Goal: Task Accomplishment & Management: Manage account settings

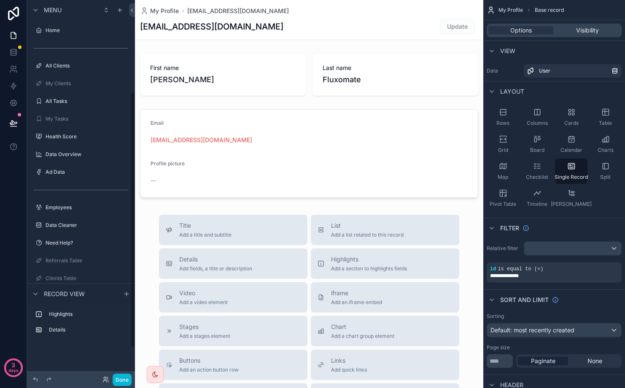
scroll to position [136, 0]
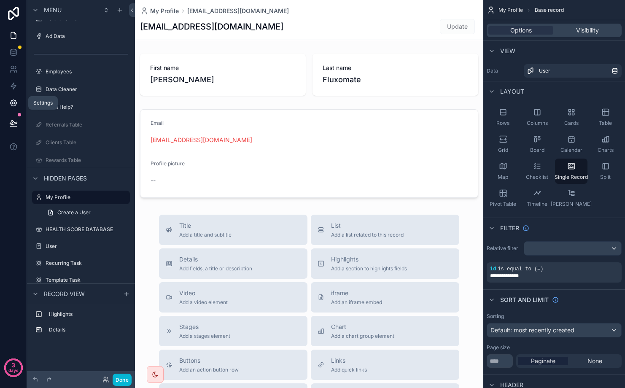
click at [11, 101] on icon at bounding box center [13, 103] width 8 height 8
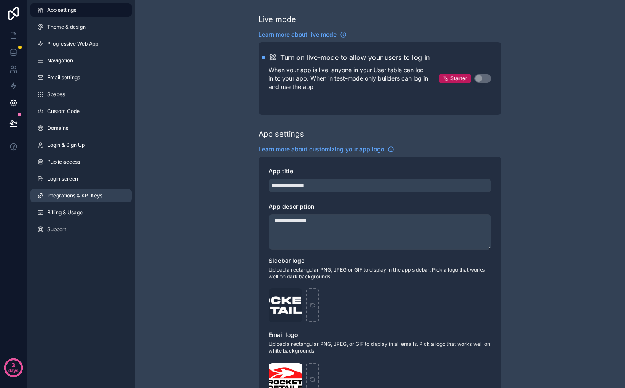
click at [100, 194] on span "Integrations & API Keys" at bounding box center [74, 195] width 55 height 7
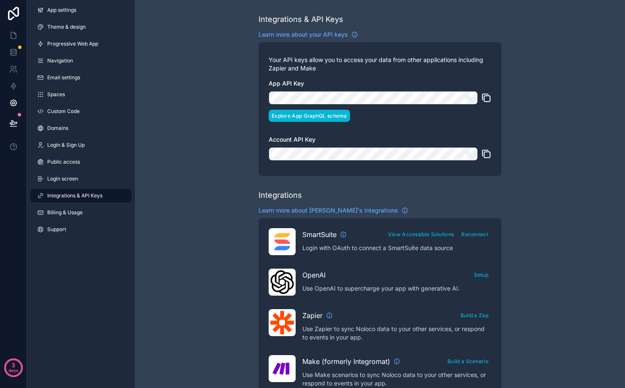
click at [334, 114] on button "Explore App GraphQL schema" at bounding box center [309, 116] width 81 height 12
click at [14, 48] on icon at bounding box center [13, 52] width 8 height 8
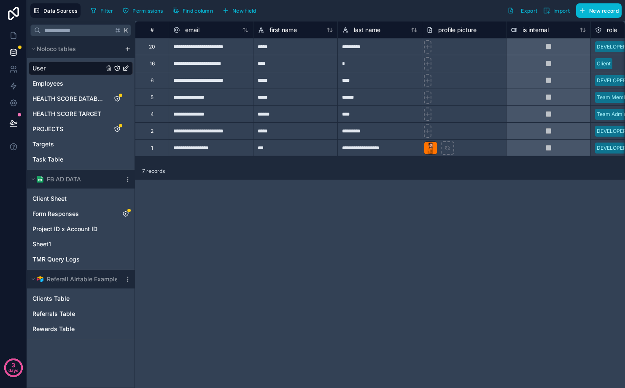
click at [295, 260] on div "**********" at bounding box center [380, 204] width 490 height 367
click at [78, 212] on span "Form Responses" at bounding box center [55, 214] width 46 height 8
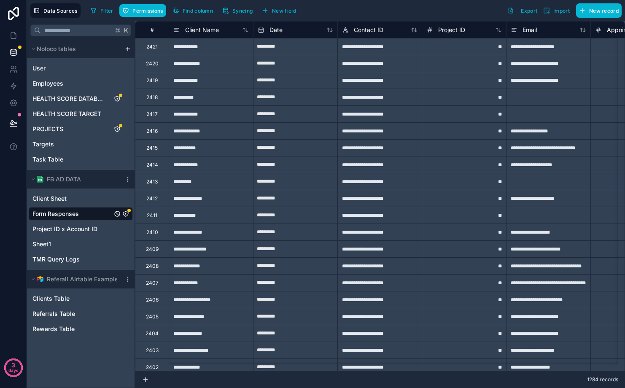
click at [221, 148] on div "**********" at bounding box center [211, 147] width 84 height 17
click at [159, 148] on div "2415" at bounding box center [152, 147] width 34 height 17
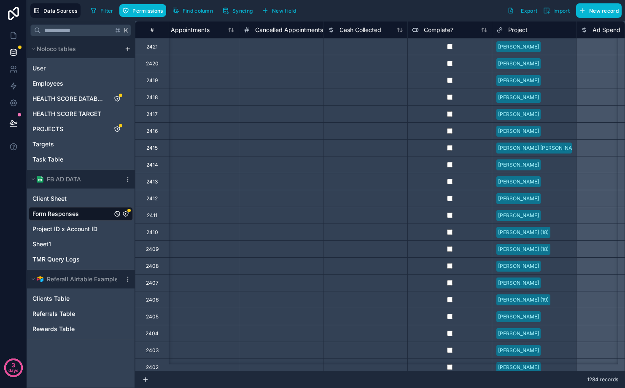
scroll to position [0, 458]
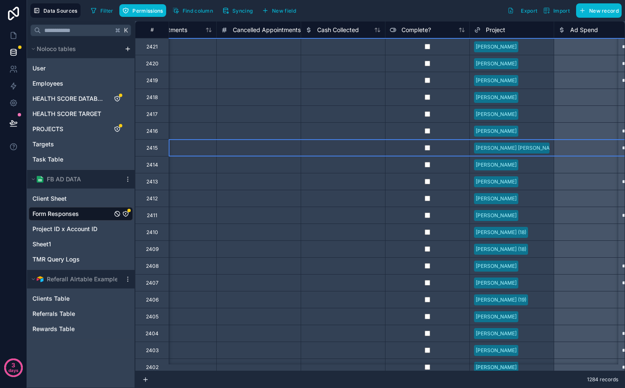
click at [153, 155] on div "2415" at bounding box center [152, 147] width 34 height 17
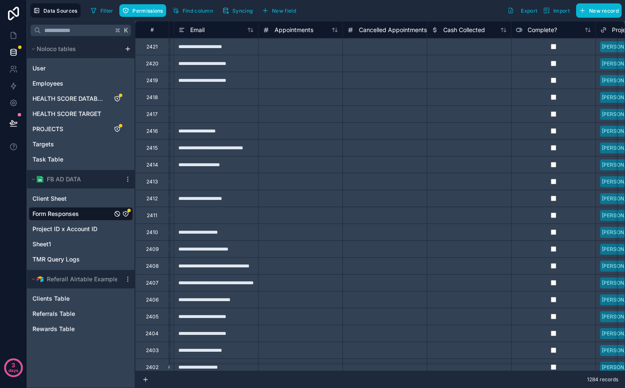
scroll to position [0, 0]
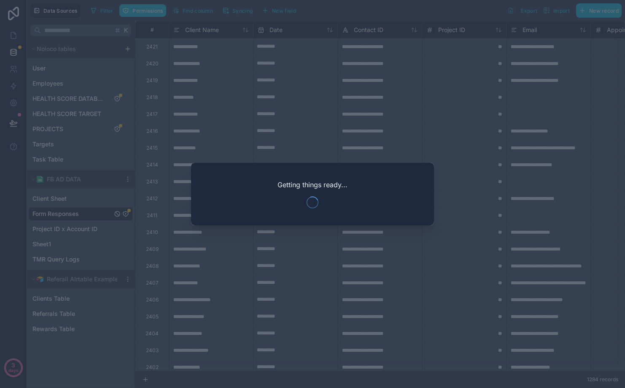
click at [348, 112] on div at bounding box center [312, 194] width 625 height 388
click at [329, 123] on div at bounding box center [312, 194] width 625 height 388
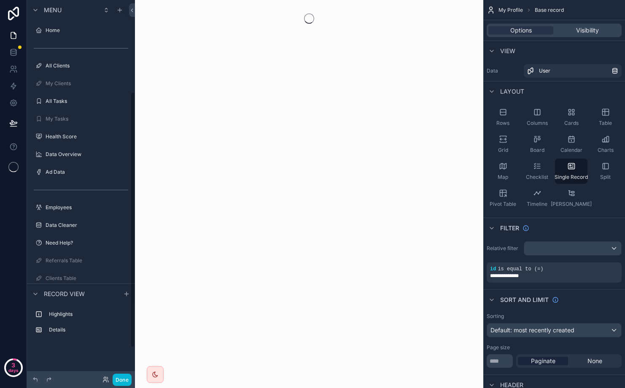
scroll to position [136, 0]
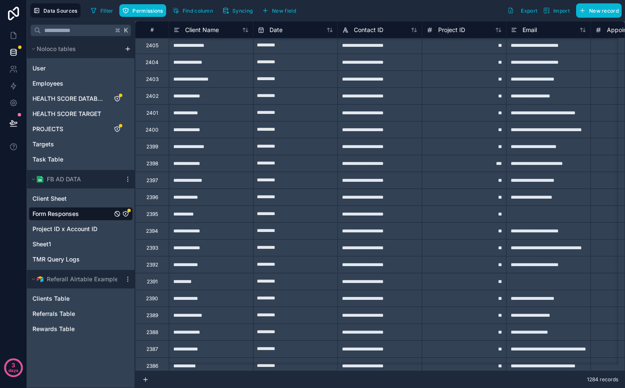
scroll to position [296, 0]
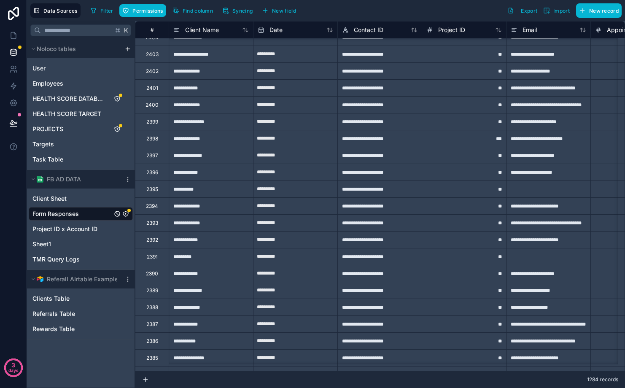
click at [151, 138] on div "2398" at bounding box center [152, 138] width 12 height 7
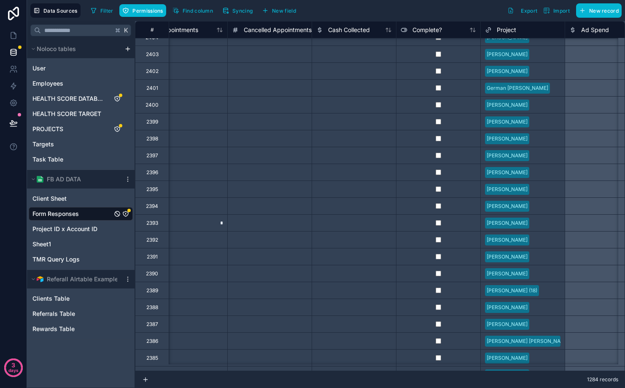
scroll to position [296, 493]
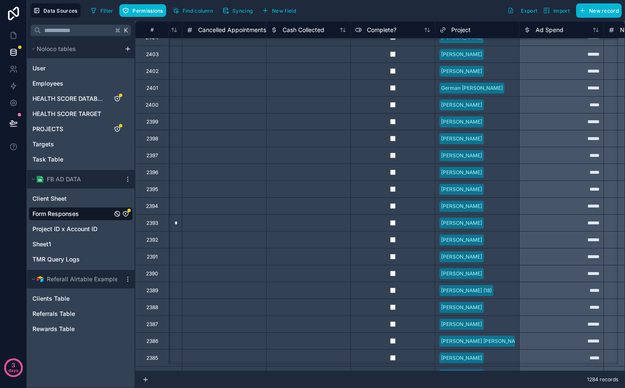
click at [155, 139] on div "2398" at bounding box center [152, 138] width 12 height 7
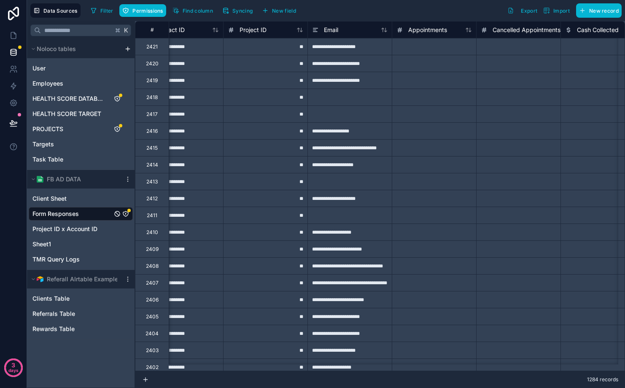
scroll to position [0, 93]
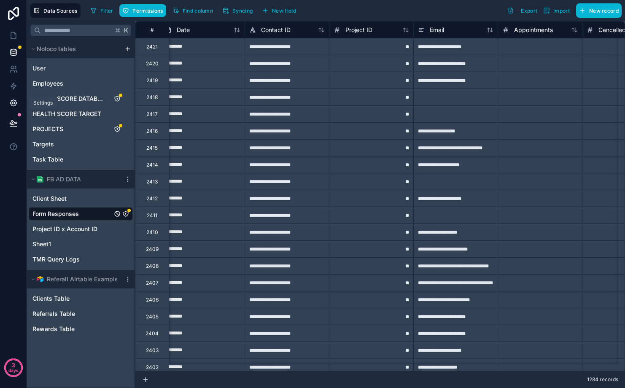
click at [14, 104] on icon at bounding box center [13, 103] width 8 height 8
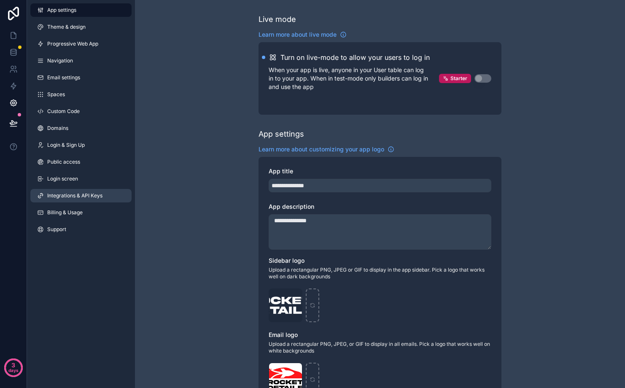
click at [84, 190] on link "Integrations & API Keys" at bounding box center [80, 195] width 101 height 13
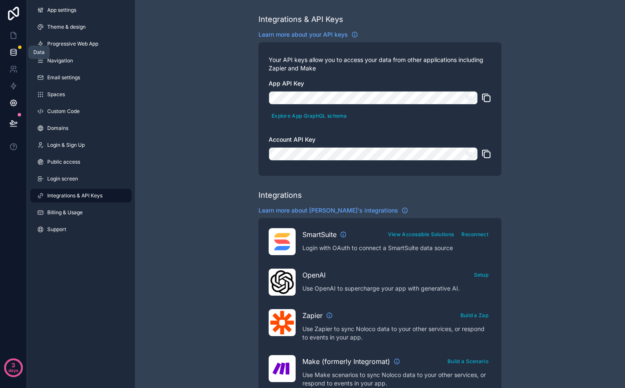
click at [15, 51] on icon at bounding box center [13, 50] width 5 height 2
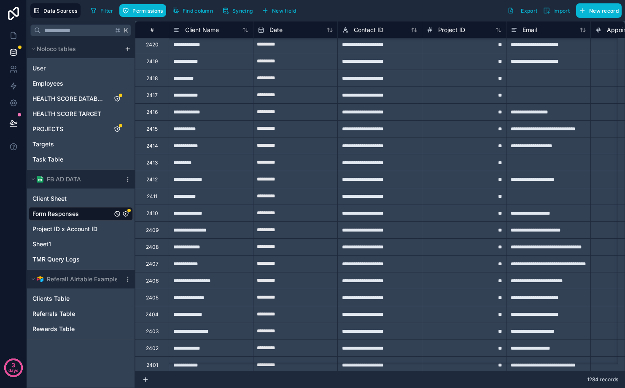
scroll to position [22, 0]
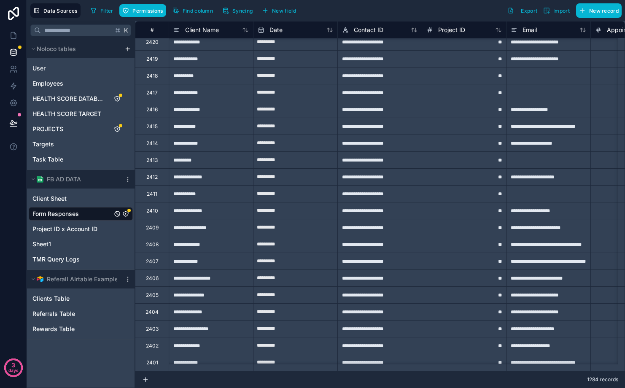
click at [165, 347] on div "2402" at bounding box center [152, 345] width 34 height 17
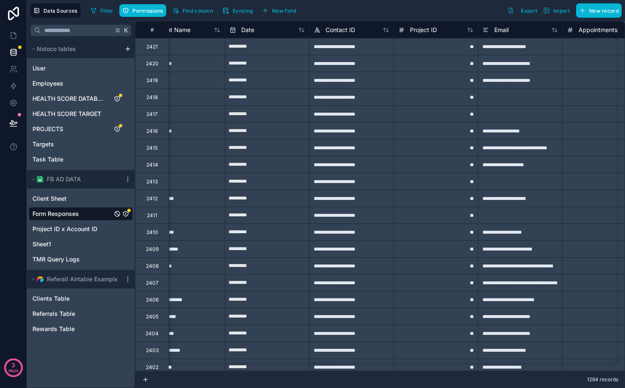
scroll to position [0, 0]
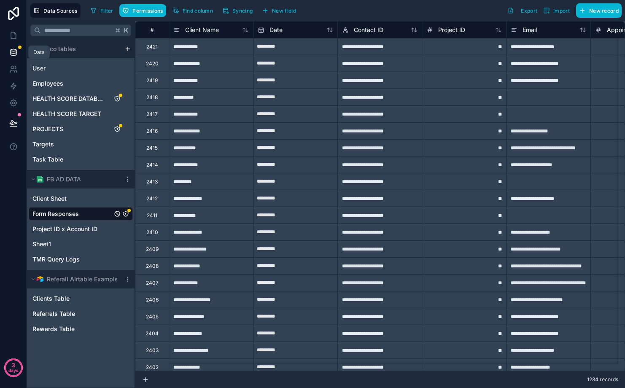
click at [11, 54] on icon at bounding box center [13, 52] width 8 height 8
click at [52, 71] on div "User" at bounding box center [81, 68] width 104 height 13
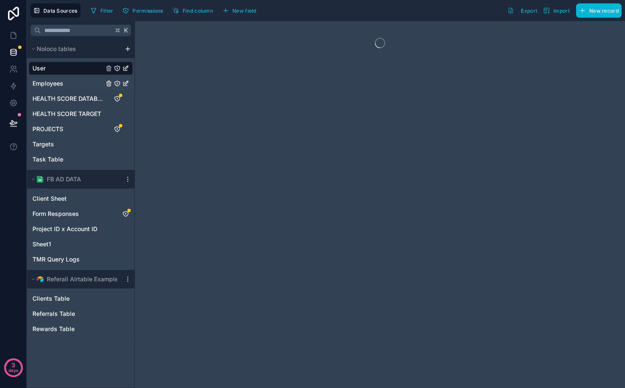
click at [59, 84] on span "Employees" at bounding box center [47, 83] width 31 height 8
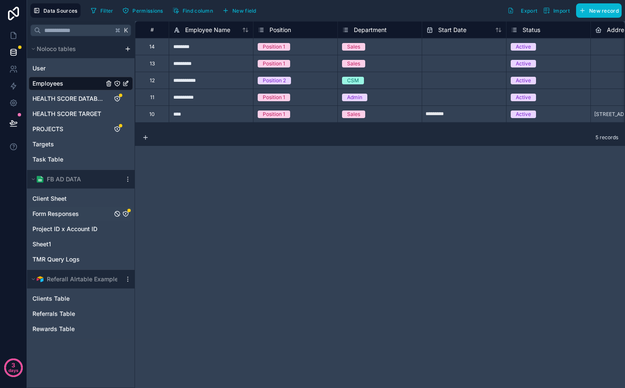
click at [75, 213] on span "Form Responses" at bounding box center [55, 214] width 46 height 8
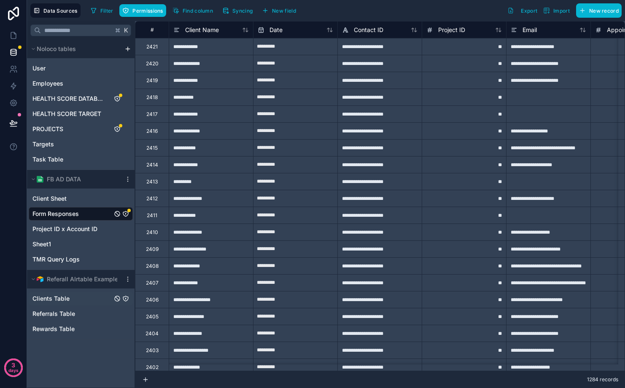
click at [54, 297] on span "Clients Table" at bounding box center [50, 298] width 37 height 8
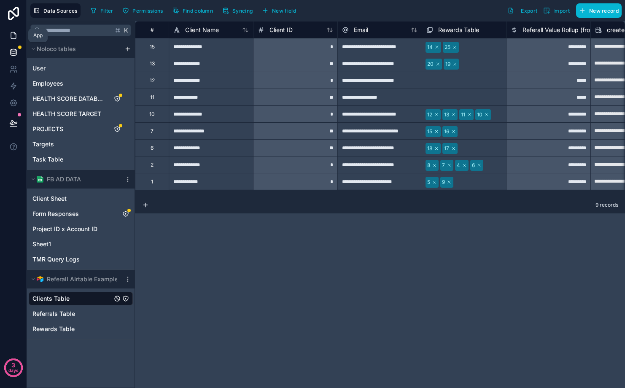
click at [9, 34] on icon at bounding box center [13, 35] width 8 height 8
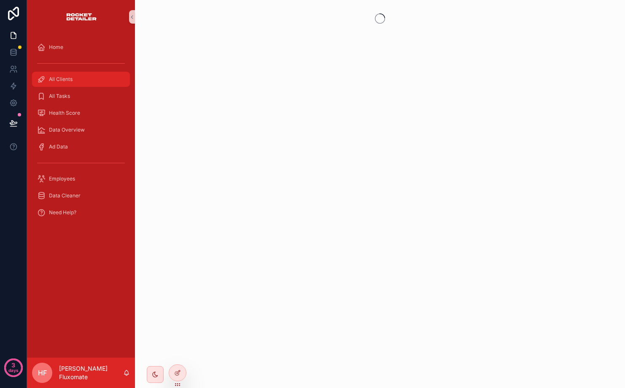
click at [62, 75] on div "All Clients" at bounding box center [81, 79] width 88 height 13
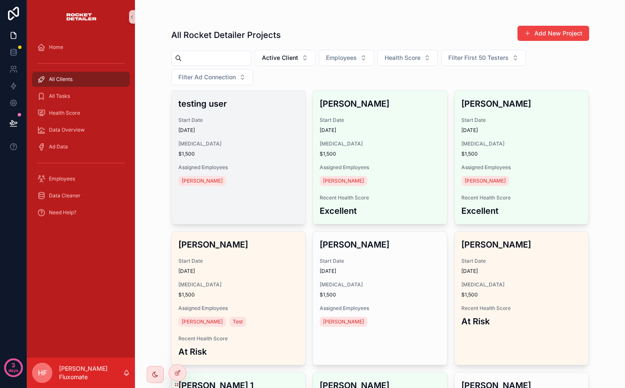
click at [258, 146] on span "[MEDICAL_DATA]" at bounding box center [238, 143] width 121 height 7
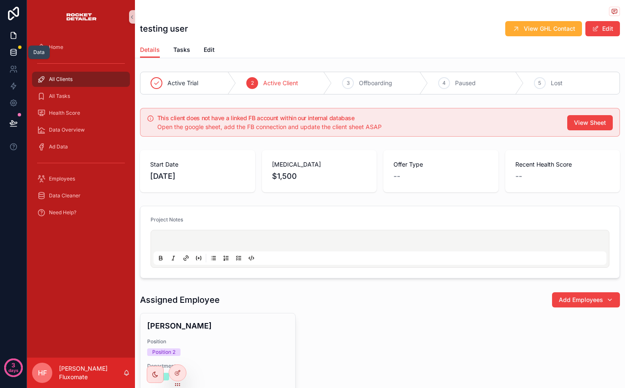
click at [13, 49] on icon at bounding box center [13, 52] width 8 height 8
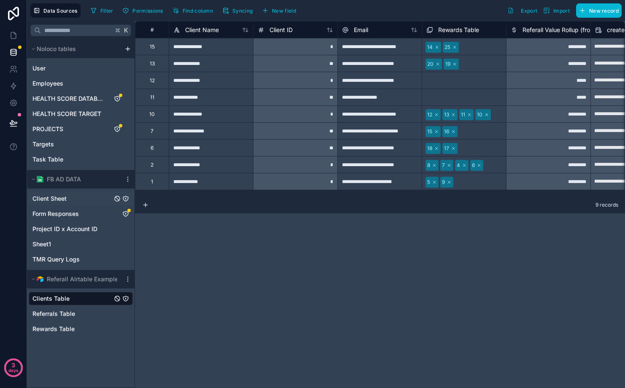
click at [73, 201] on div "Client Sheet" at bounding box center [81, 198] width 104 height 13
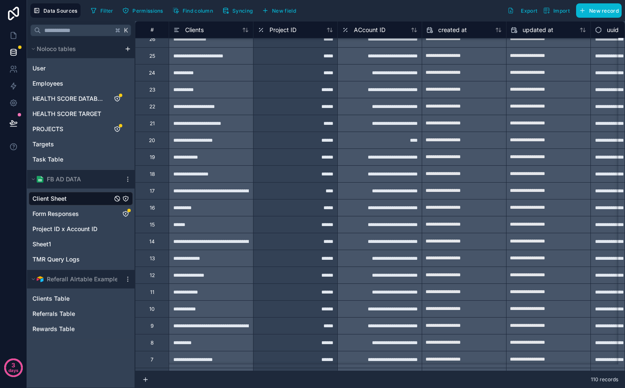
scroll to position [1529, 0]
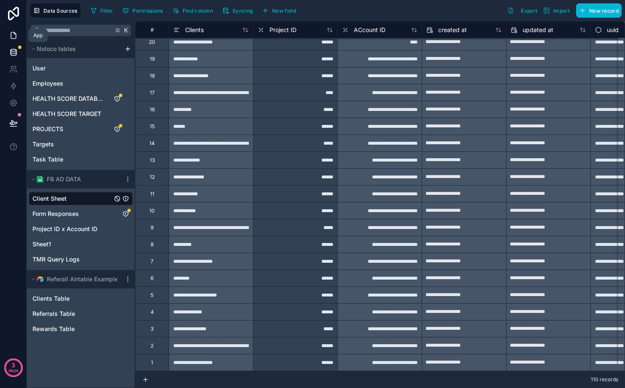
click at [17, 37] on icon at bounding box center [13, 35] width 8 height 8
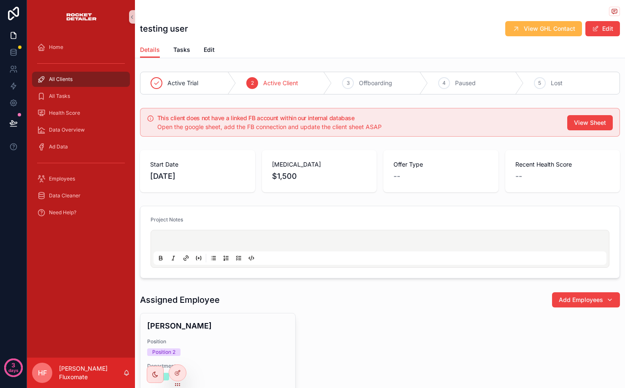
click at [525, 27] on span "View GHL Contact" at bounding box center [549, 28] width 51 height 8
click at [175, 375] on icon at bounding box center [177, 374] width 4 height 4
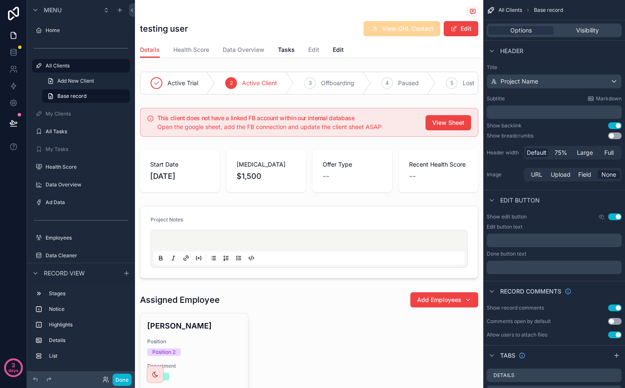
click at [385, 35] on div "View GHL Contact" at bounding box center [402, 28] width 77 height 15
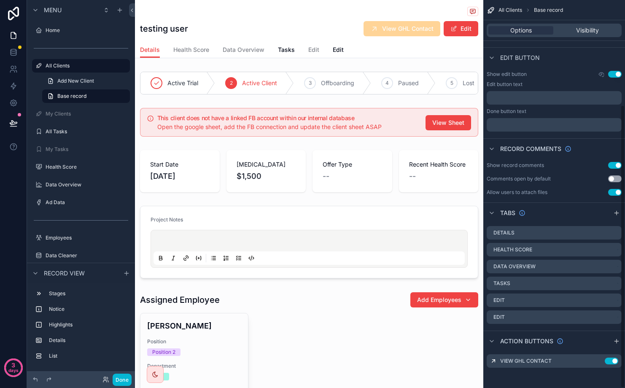
scroll to position [143, 0]
click at [597, 361] on icon "scrollable content" at bounding box center [598, 360] width 3 height 3
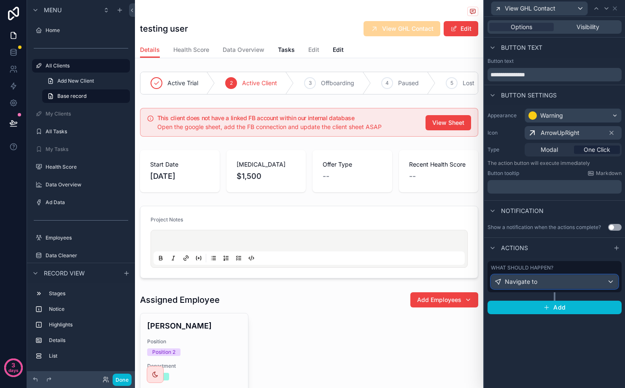
click at [584, 279] on div "Navigate to" at bounding box center [554, 281] width 127 height 13
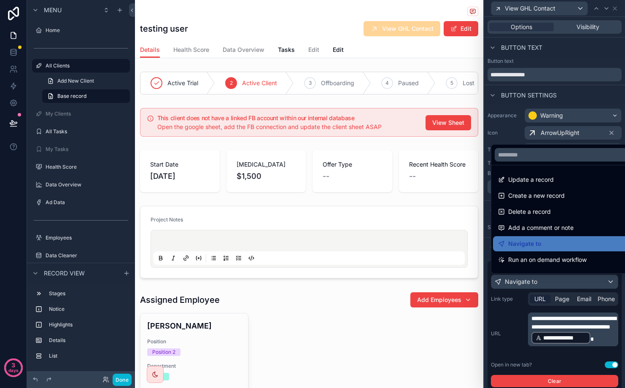
click at [471, 205] on div "Active Trial 2 Active Client 3 Offboarding 4 Paused 5 Lost This client does not…" at bounding box center [309, 241] width 348 height 346
drag, startPoint x: 376, startPoint y: 357, endPoint x: 483, endPoint y: 261, distance: 143.3
click at [377, 357] on div "scrollable content" at bounding box center [309, 351] width 348 height 126
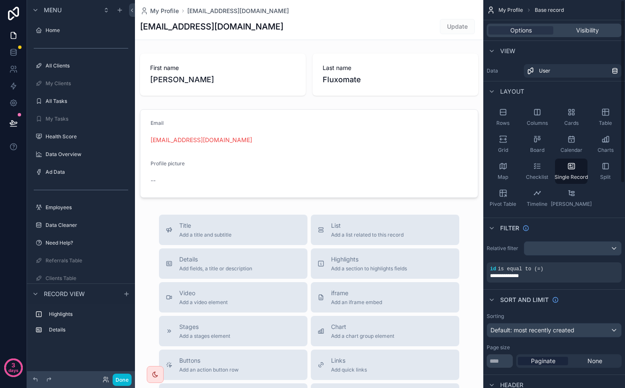
scroll to position [136, 0]
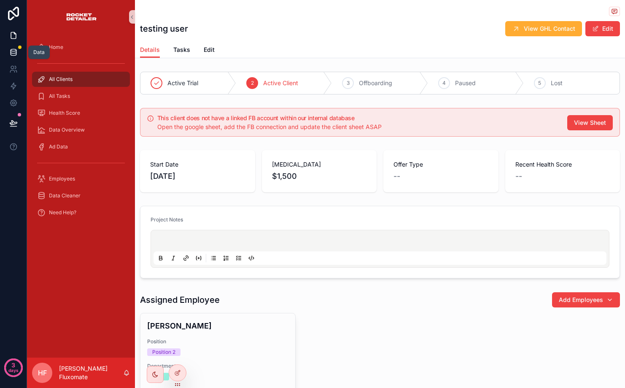
click at [14, 57] on link at bounding box center [13, 52] width 27 height 17
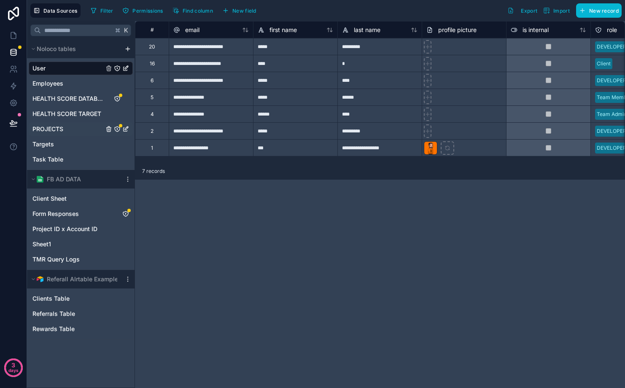
click at [74, 134] on div "PROJECTS" at bounding box center [81, 128] width 104 height 13
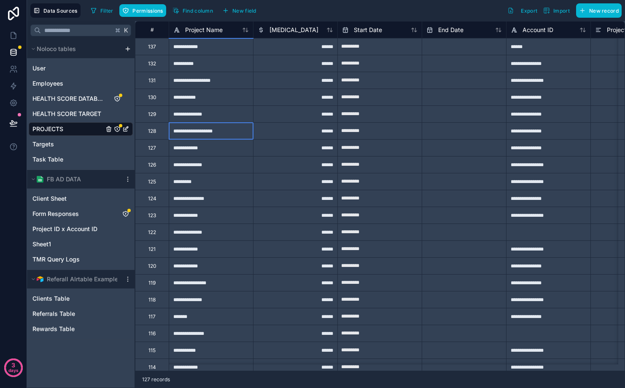
click at [211, 134] on div "**********" at bounding box center [211, 130] width 84 height 17
click at [73, 211] on span "Form Responses" at bounding box center [55, 214] width 46 height 8
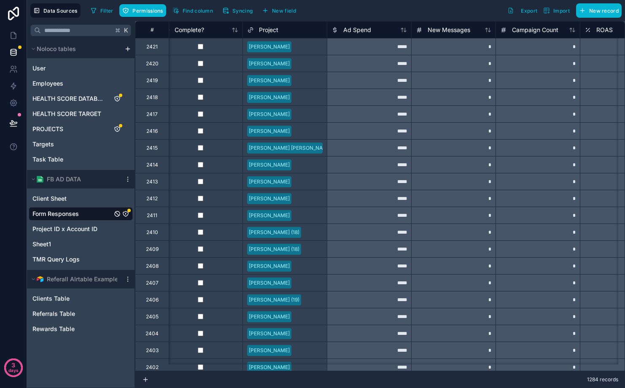
scroll to position [0, 687]
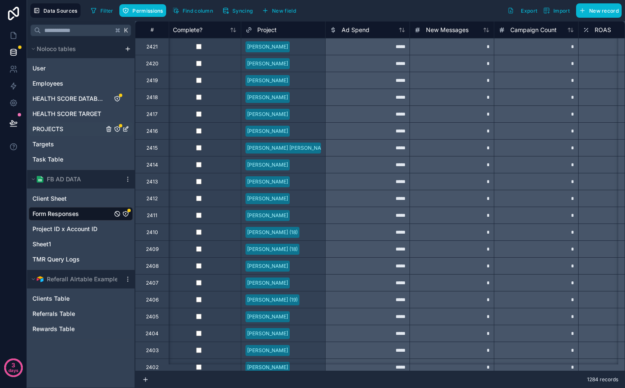
click at [53, 130] on span "PROJECTS" at bounding box center [47, 129] width 31 height 8
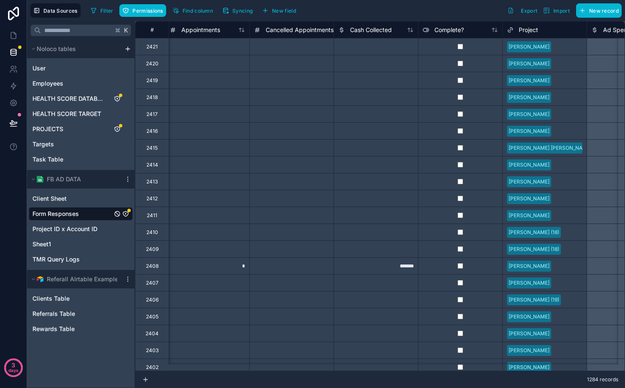
scroll to position [0, 427]
click at [531, 63] on div "[PERSON_NAME]" at bounding box center [527, 64] width 41 height 8
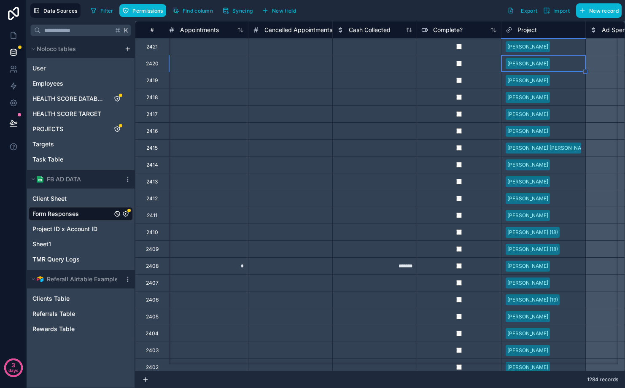
click at [531, 63] on div "[PERSON_NAME]" at bounding box center [527, 64] width 41 height 8
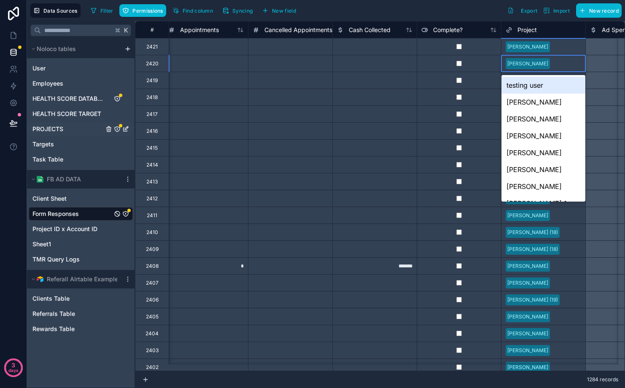
click at [53, 132] on span "PROJECTS" at bounding box center [47, 129] width 31 height 8
